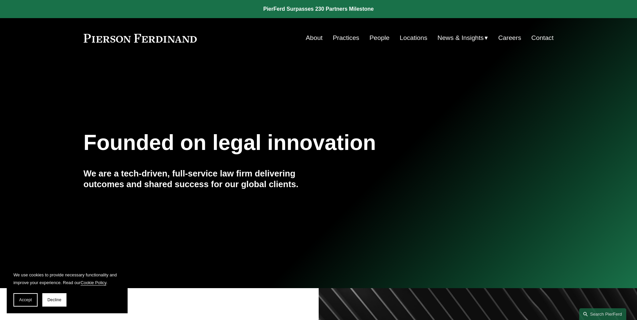
click at [377, 36] on link "People" at bounding box center [379, 38] width 20 height 13
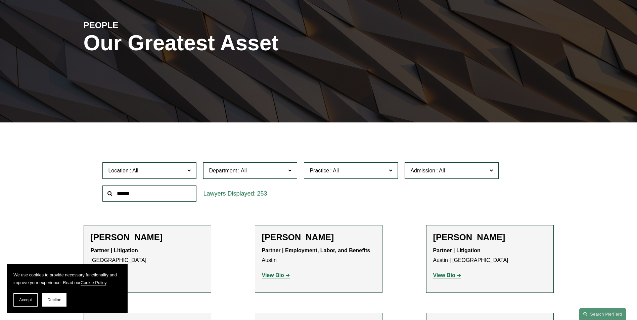
scroll to position [101, 0]
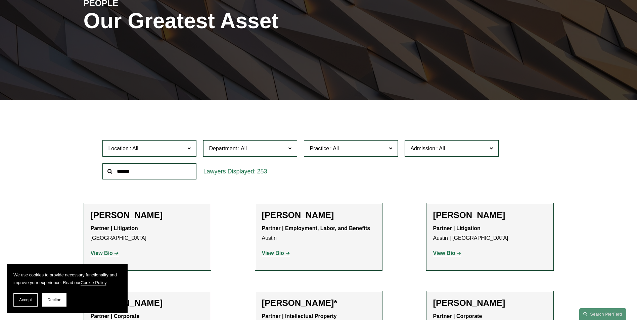
click at [274, 150] on span "Department" at bounding box center [247, 148] width 77 height 9
click at [0, 0] on link "Employment, Labor, and Benefits" at bounding box center [0, 0] width 0 height 0
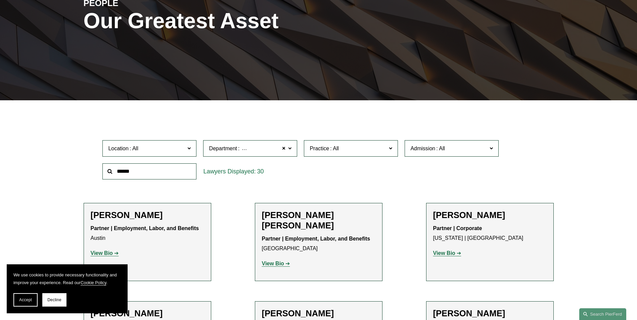
click at [163, 146] on span "Location" at bounding box center [146, 148] width 77 height 9
click at [26, 298] on span "Accept" at bounding box center [25, 300] width 13 height 5
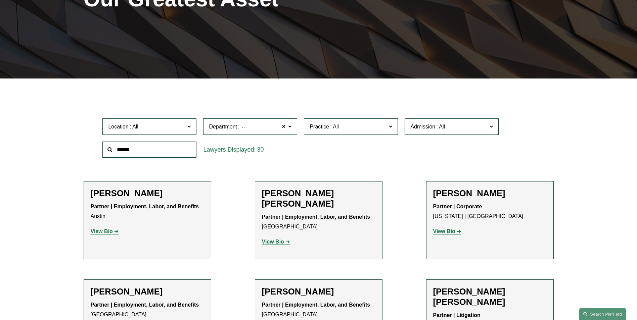
scroll to position [134, 0]
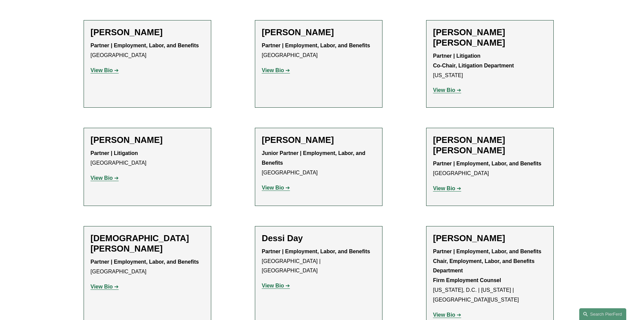
scroll to position [403, 0]
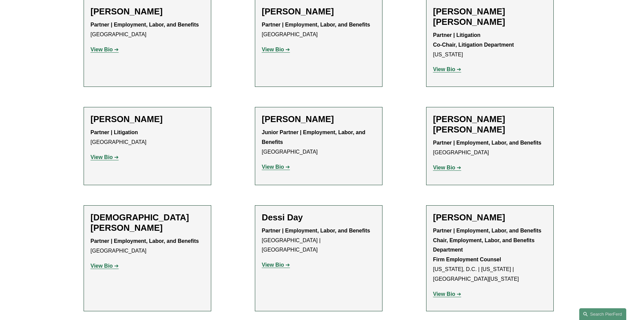
click at [271, 262] on strong "View Bio" at bounding box center [273, 265] width 22 height 6
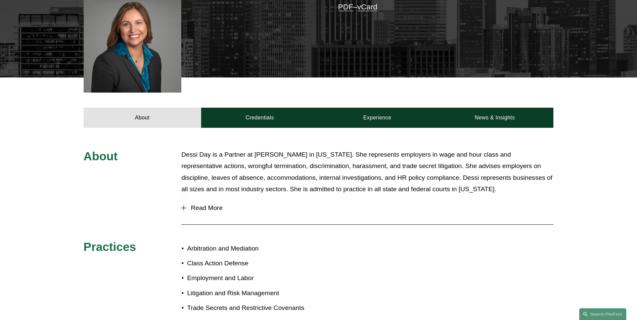
scroll to position [101, 0]
